Goal: Find specific page/section: Find specific page/section

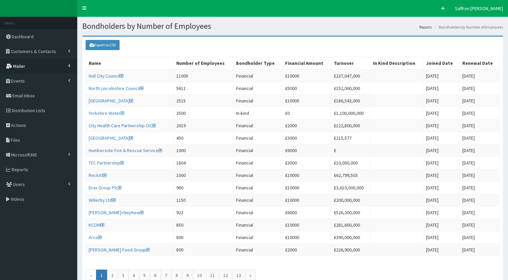
click at [34, 64] on link "Mailer" at bounding box center [38, 66] width 77 height 15
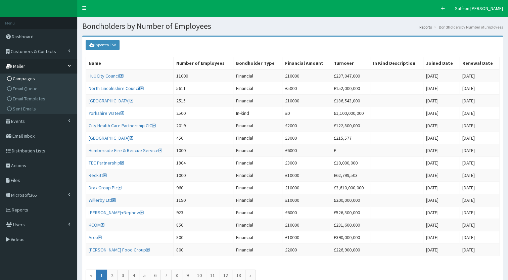
click at [28, 74] on link "Campaigns" at bounding box center [39, 78] width 75 height 10
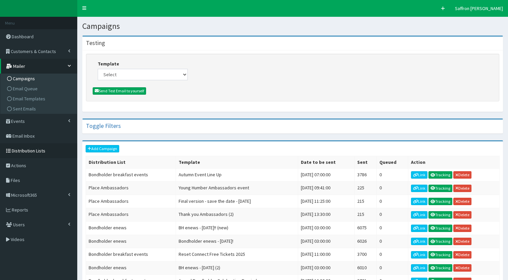
click at [32, 153] on span "Distribution Lists" at bounding box center [29, 151] width 34 height 6
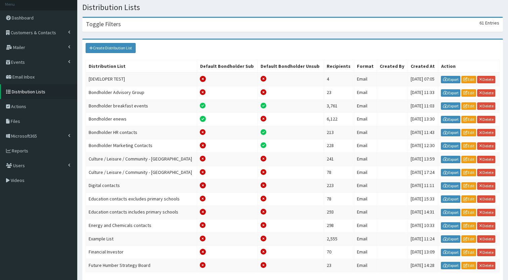
scroll to position [4, 0]
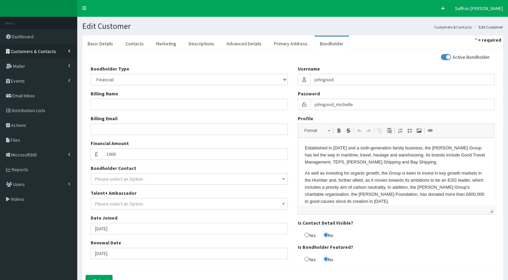
click at [62, 52] on link "Customers & Contacts" at bounding box center [38, 51] width 77 height 15
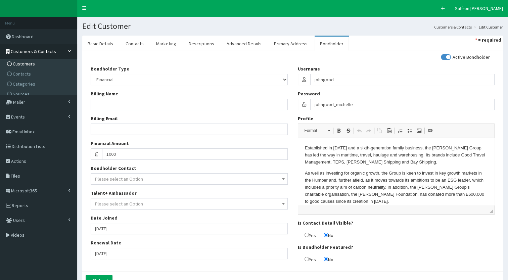
click at [29, 61] on span "Customers" at bounding box center [24, 64] width 22 height 6
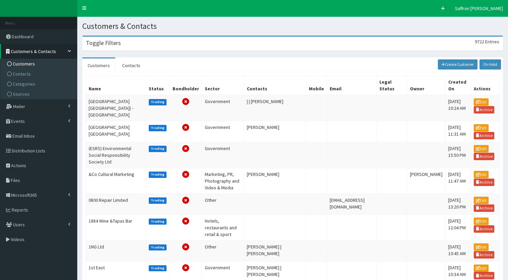
click at [154, 45] on div "Toggle Filters 9722 Entries" at bounding box center [293, 44] width 420 height 14
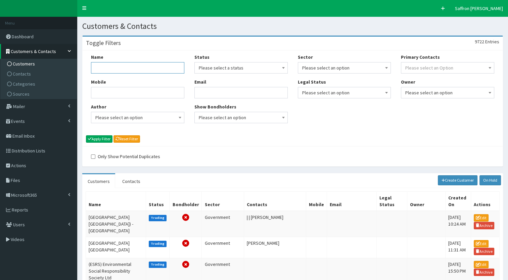
click at [144, 66] on input "Name" at bounding box center [137, 67] width 93 height 11
type input "nova"
click at [103, 136] on button "Apply Filter" at bounding box center [99, 138] width 27 height 7
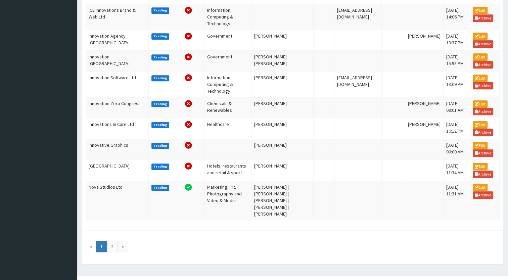
scroll to position [356, 0]
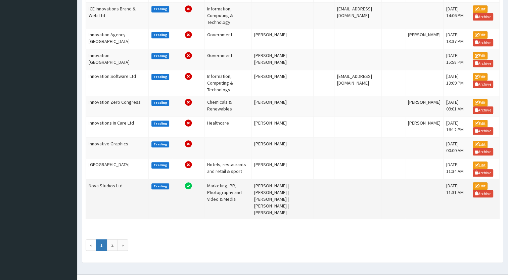
click at [122, 218] on td "Nova Studios Ltd" at bounding box center [117, 198] width 63 height 39
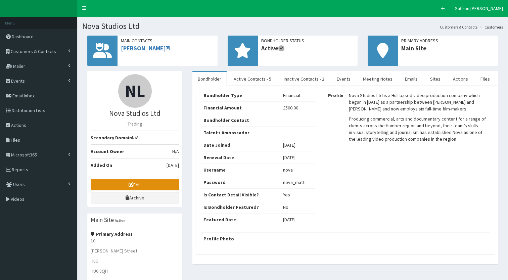
click at [169, 184] on link "Edit" at bounding box center [135, 184] width 88 height 11
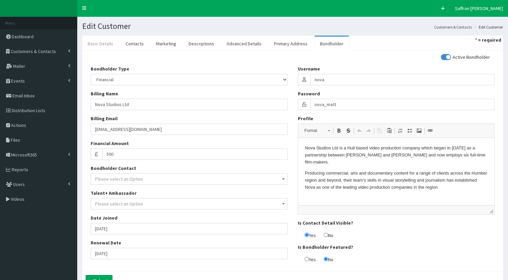
click at [105, 41] on link "Basic Details" at bounding box center [100, 44] width 36 height 14
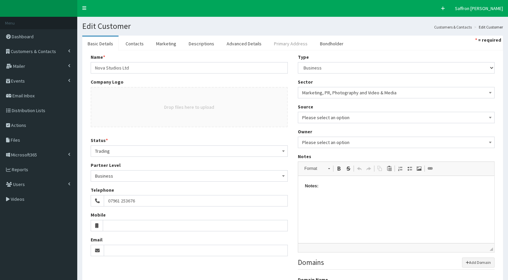
click at [287, 41] on link "Primary Address" at bounding box center [290, 44] width 44 height 14
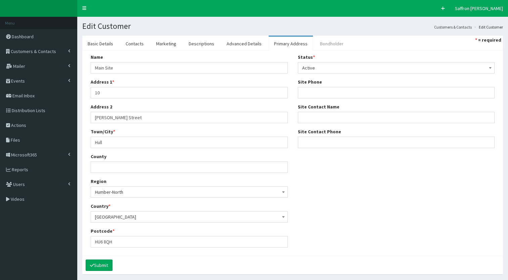
click at [335, 39] on link "Bondholder" at bounding box center [331, 44] width 34 height 14
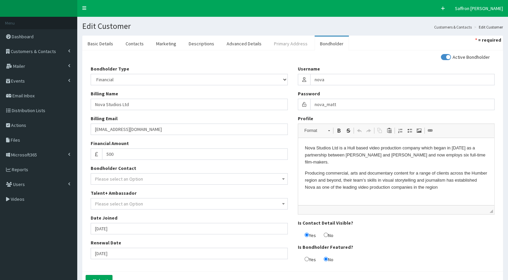
click at [281, 44] on link "Primary Address" at bounding box center [290, 44] width 44 height 14
